Goal: Task Accomplishment & Management: Use online tool/utility

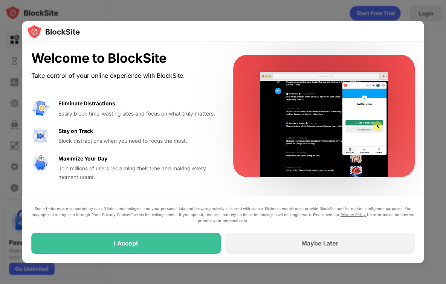
click at [437, 46] on div at bounding box center [223, 142] width 446 height 284
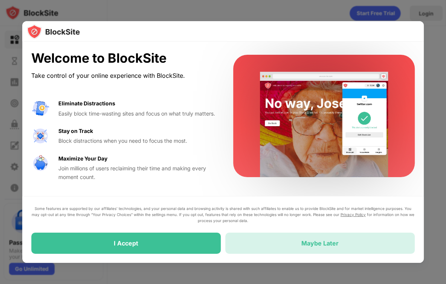
click at [290, 246] on div "Maybe Later" at bounding box center [320, 242] width 190 height 21
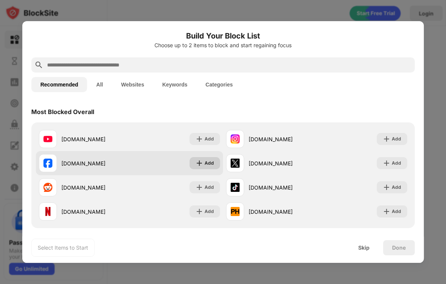
click at [205, 162] on div "Add" at bounding box center [209, 163] width 9 height 8
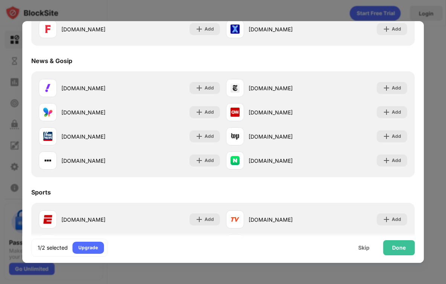
scroll to position [452, 0]
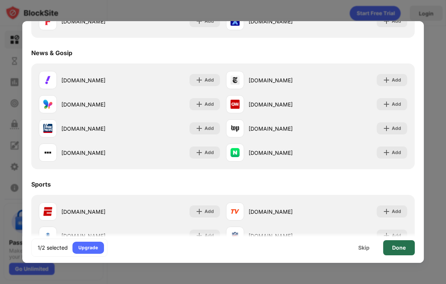
click at [397, 251] on div "Done" at bounding box center [399, 247] width 32 height 15
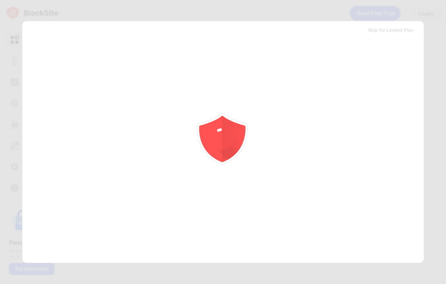
scroll to position [0, 0]
